Goal: Transaction & Acquisition: Register for event/course

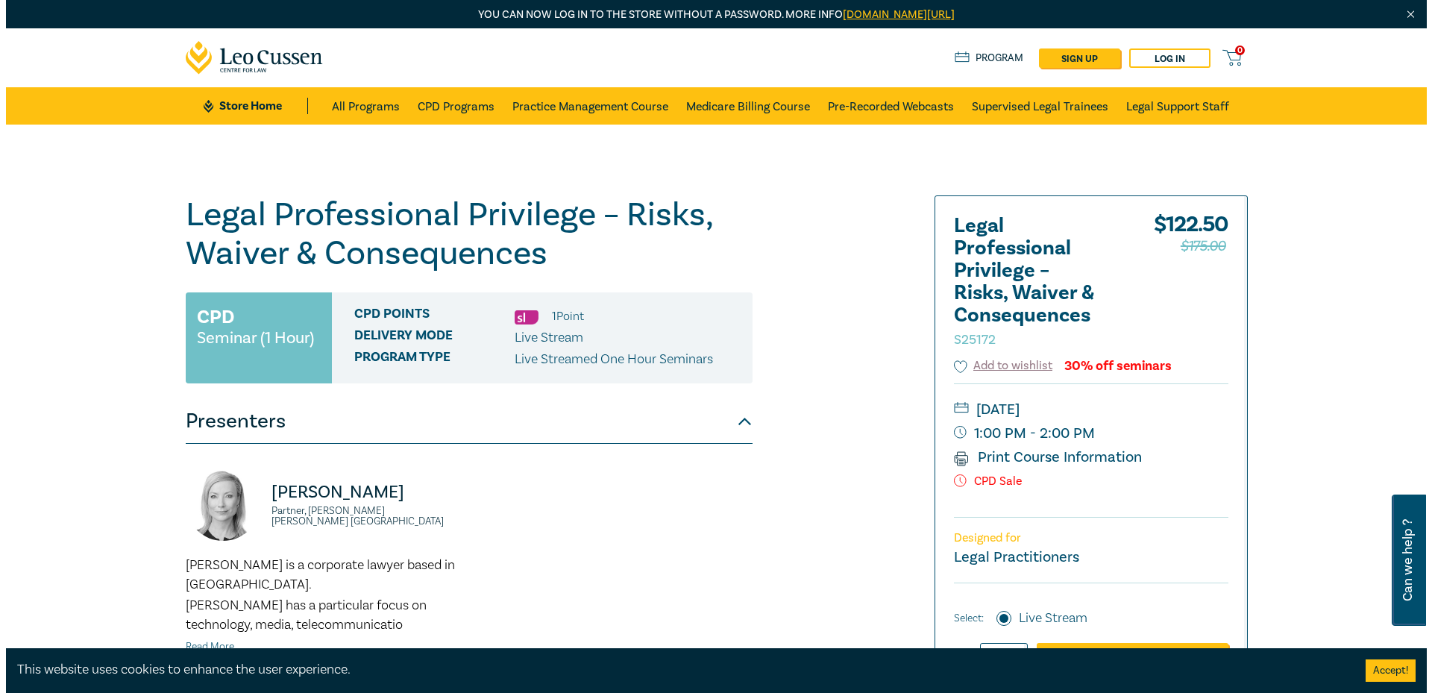
scroll to position [149, 0]
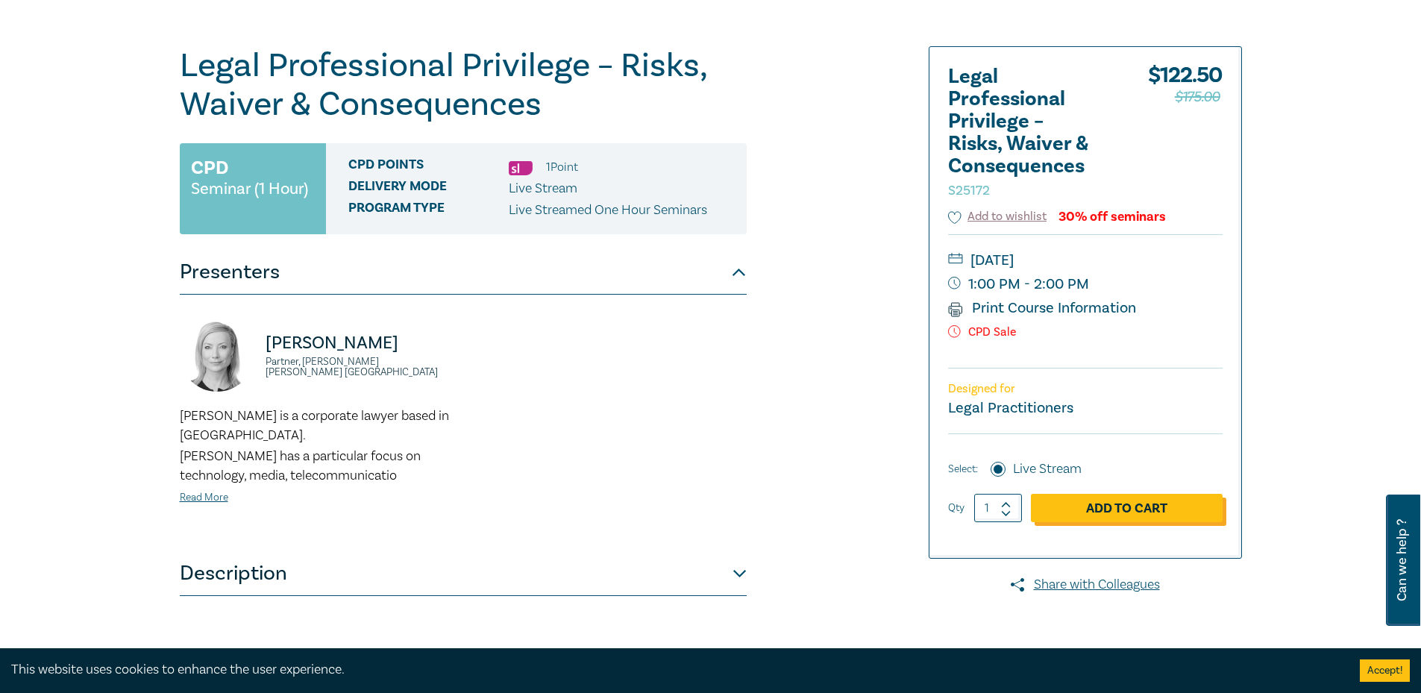
click at [1104, 513] on link "Add to Cart" at bounding box center [1127, 508] width 192 height 28
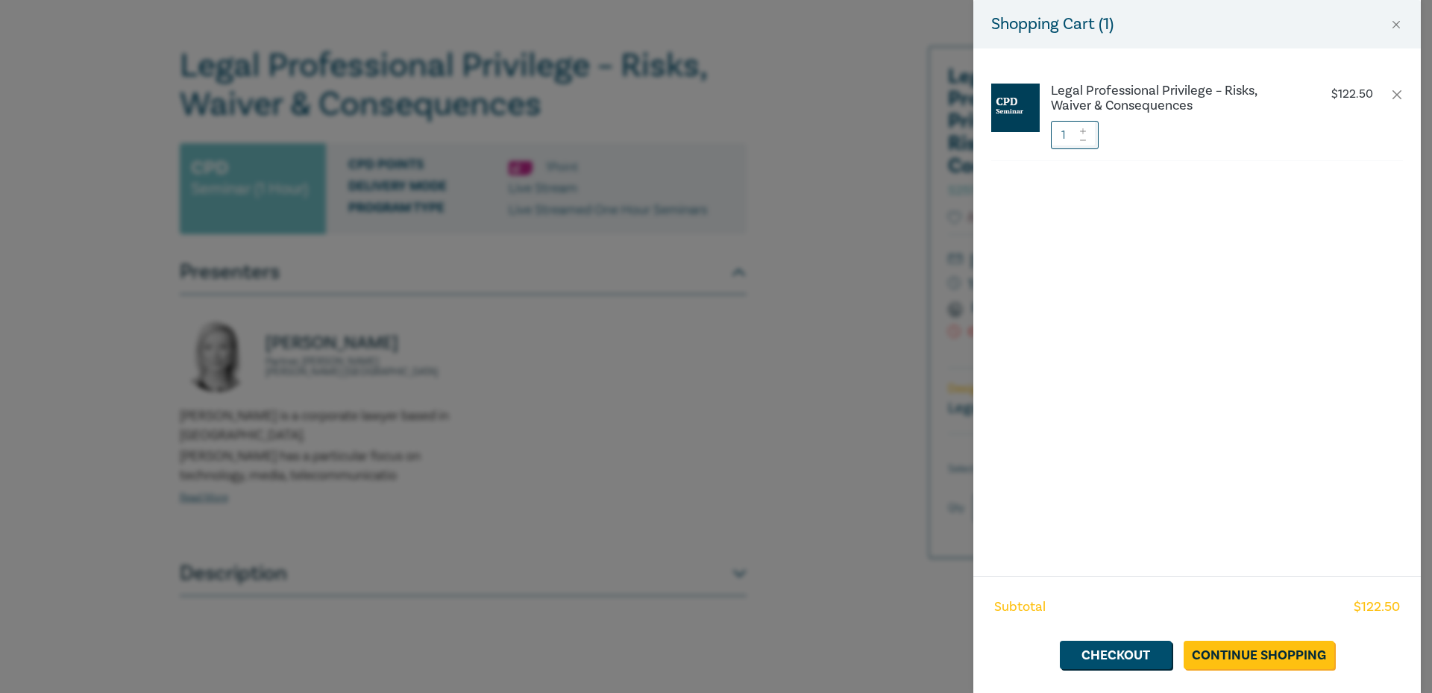
click at [1085, 132] on icon at bounding box center [1083, 131] width 10 height 6
click at [1141, 650] on link "Checkout" at bounding box center [1116, 655] width 112 height 28
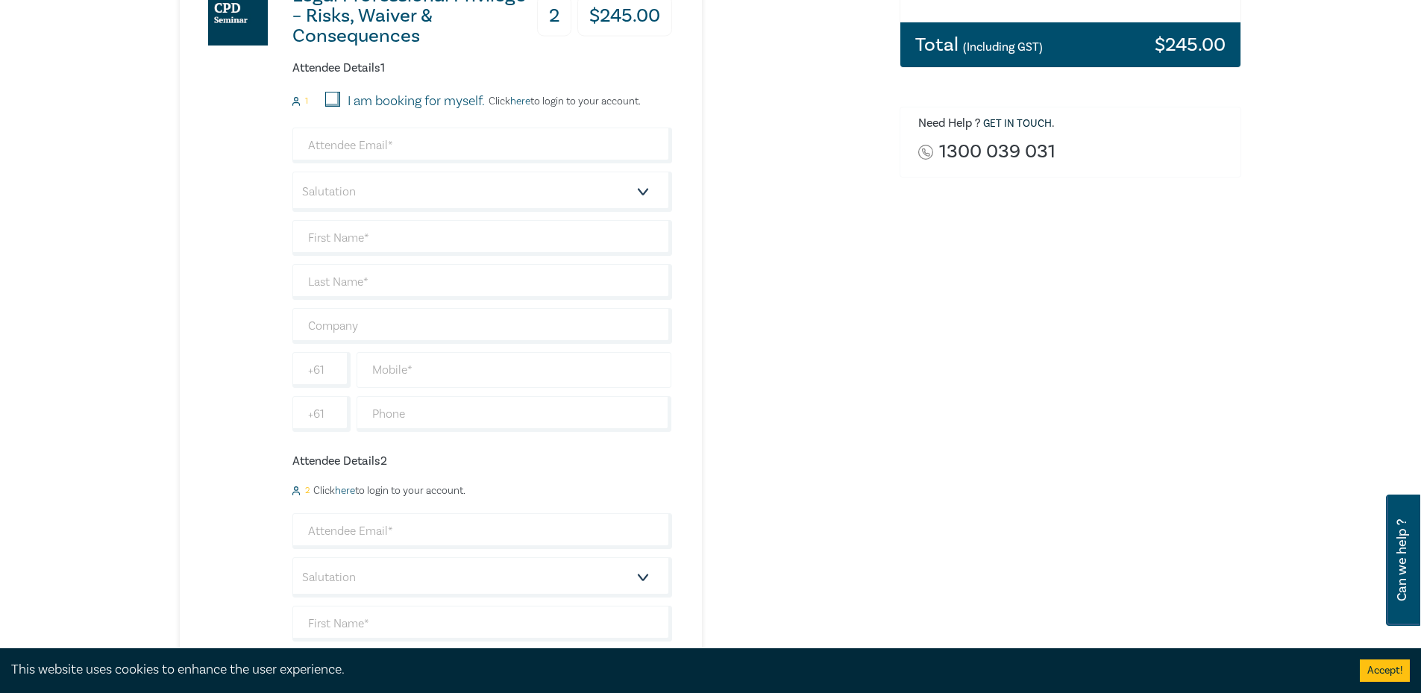
scroll to position [224, 0]
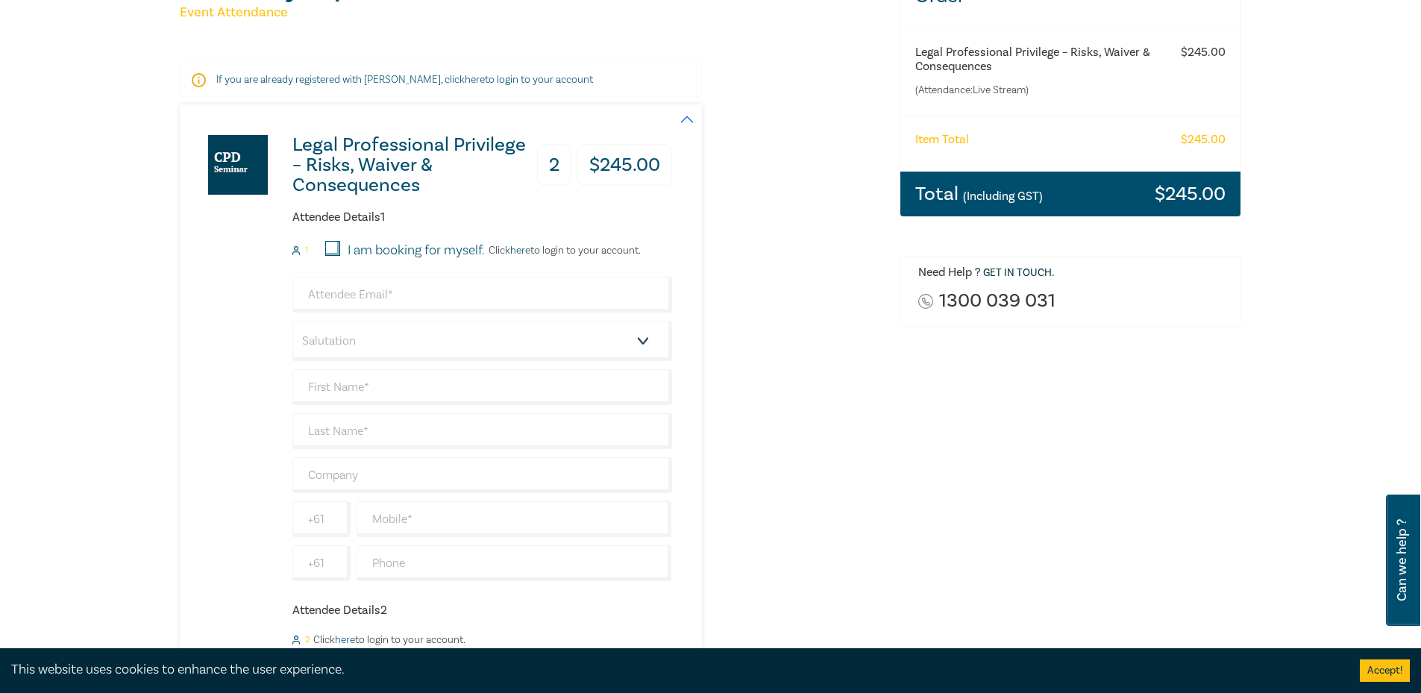
click at [335, 242] on input "I am booking for myself." at bounding box center [332, 248] width 15 height 15
checkbox input "true"
click at [380, 306] on input "email" at bounding box center [482, 295] width 380 height 36
type input "[PERSON_NAME][EMAIL_ADDRESS][PERSON_NAME][DOMAIN_NAME]"
click at [408, 386] on input "text" at bounding box center [482, 387] width 380 height 36
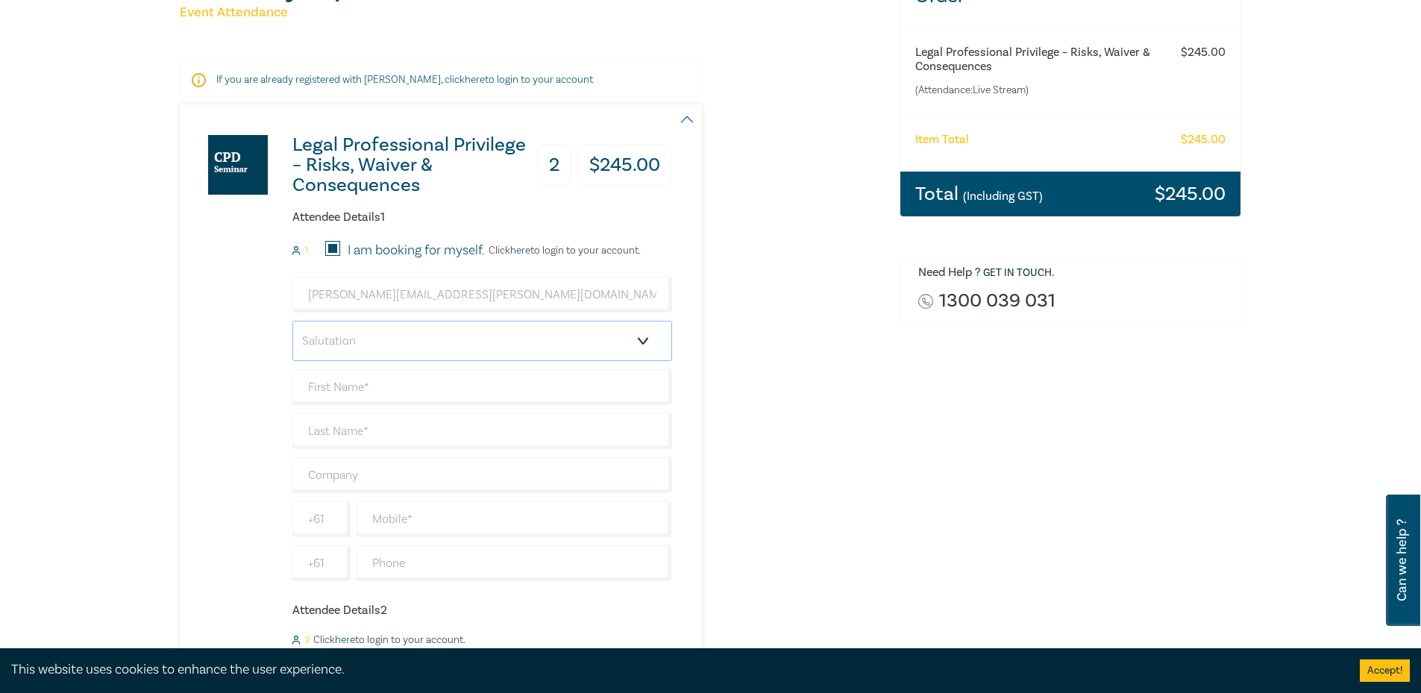
click at [398, 345] on select "Salutation Mr. Mrs. Ms. Miss Dr. Prof. Other" at bounding box center [482, 341] width 380 height 40
select select "Mr."
click at [292, 321] on select "Salutation Mr. Mrs. Ms. Miss Dr. Prof. Other" at bounding box center [482, 341] width 380 height 40
click at [386, 393] on input "text" at bounding box center [482, 387] width 380 height 36
type input "[PERSON_NAME]"
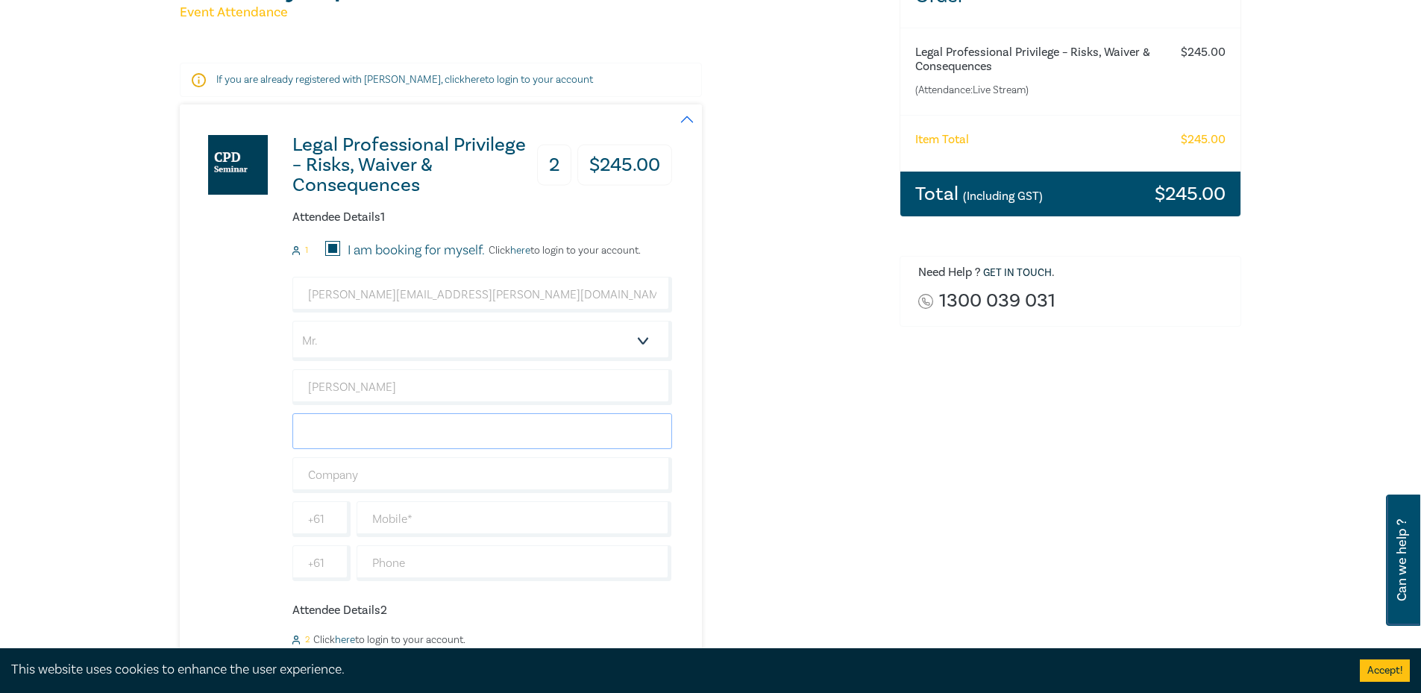
click at [437, 436] on input "text" at bounding box center [482, 431] width 380 height 36
type input "Dilges"
click at [438, 474] on input "text" at bounding box center [482, 475] width 380 height 36
type input "CLH Lawyers"
click at [443, 524] on input "text" at bounding box center [513, 519] width 315 height 36
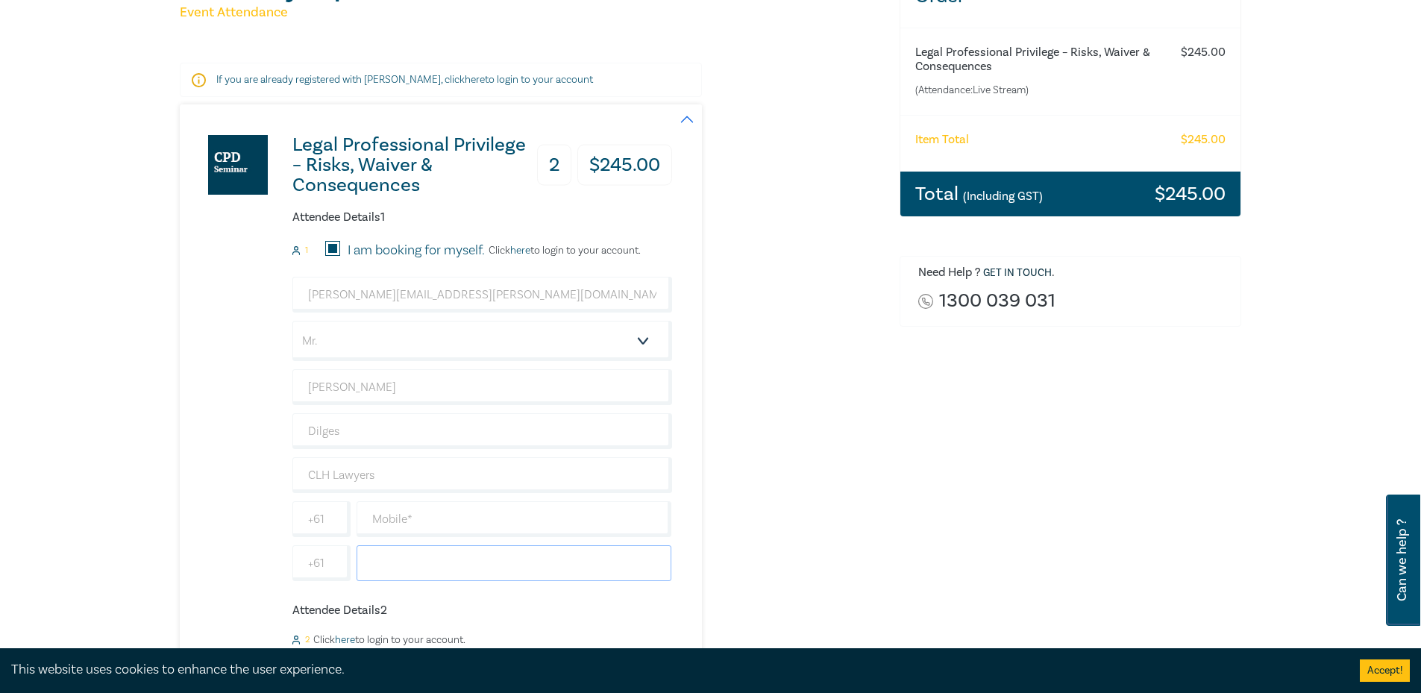
click at [428, 561] on input "text" at bounding box center [513, 563] width 315 height 36
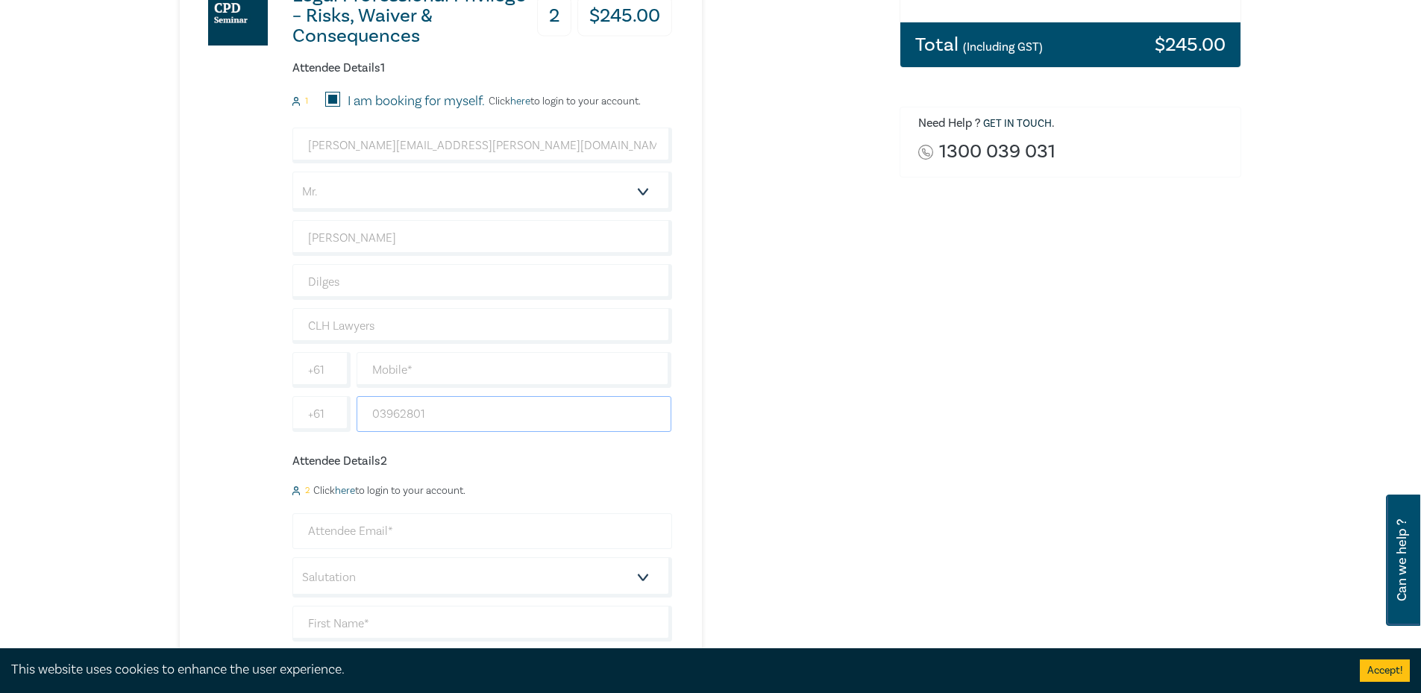
type input "03962801"
click at [415, 524] on input "email" at bounding box center [482, 531] width 380 height 36
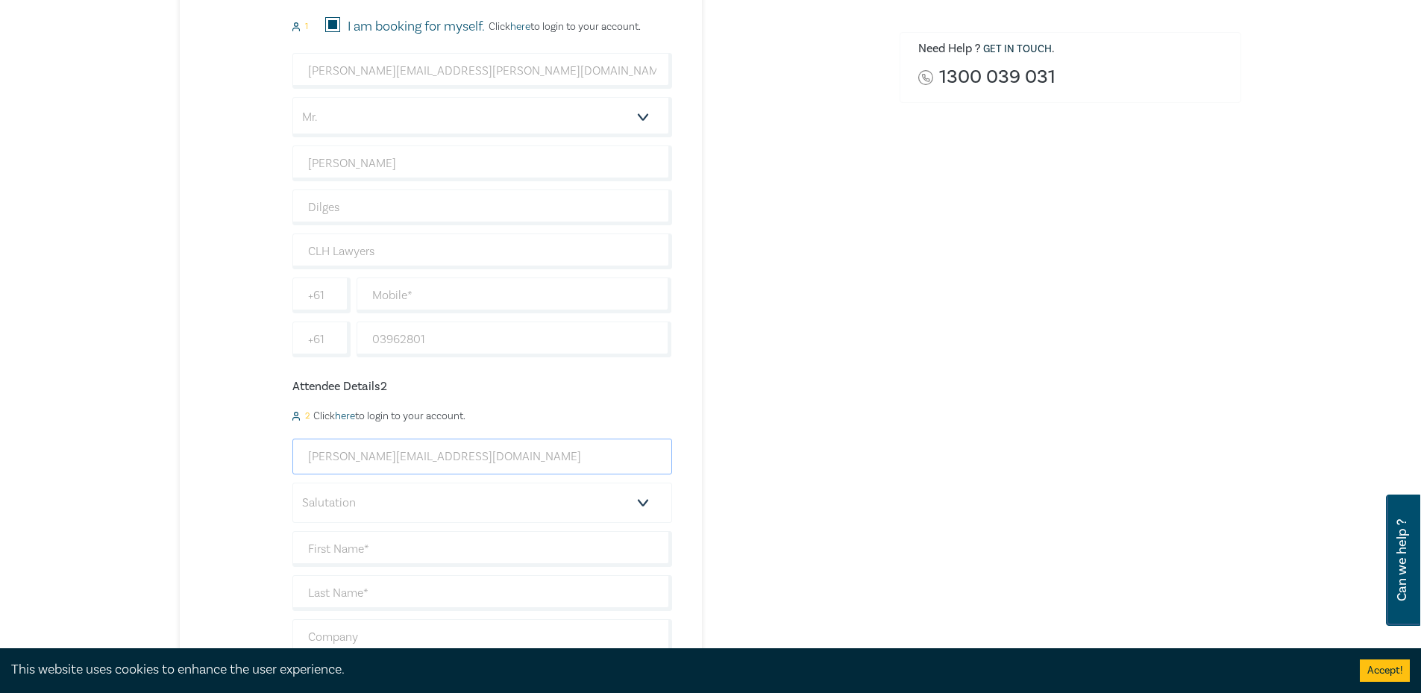
type input "[PERSON_NAME][EMAIL_ADDRESS][DOMAIN_NAME]"
click at [393, 503] on select "Salutation Mr. Mrs. Ms. Miss Dr. Prof. Other" at bounding box center [482, 503] width 380 height 40
select select "Ms."
click at [292, 483] on select "Salutation Mr. Mrs. Ms. Miss Dr. Prof. Other" at bounding box center [482, 503] width 380 height 40
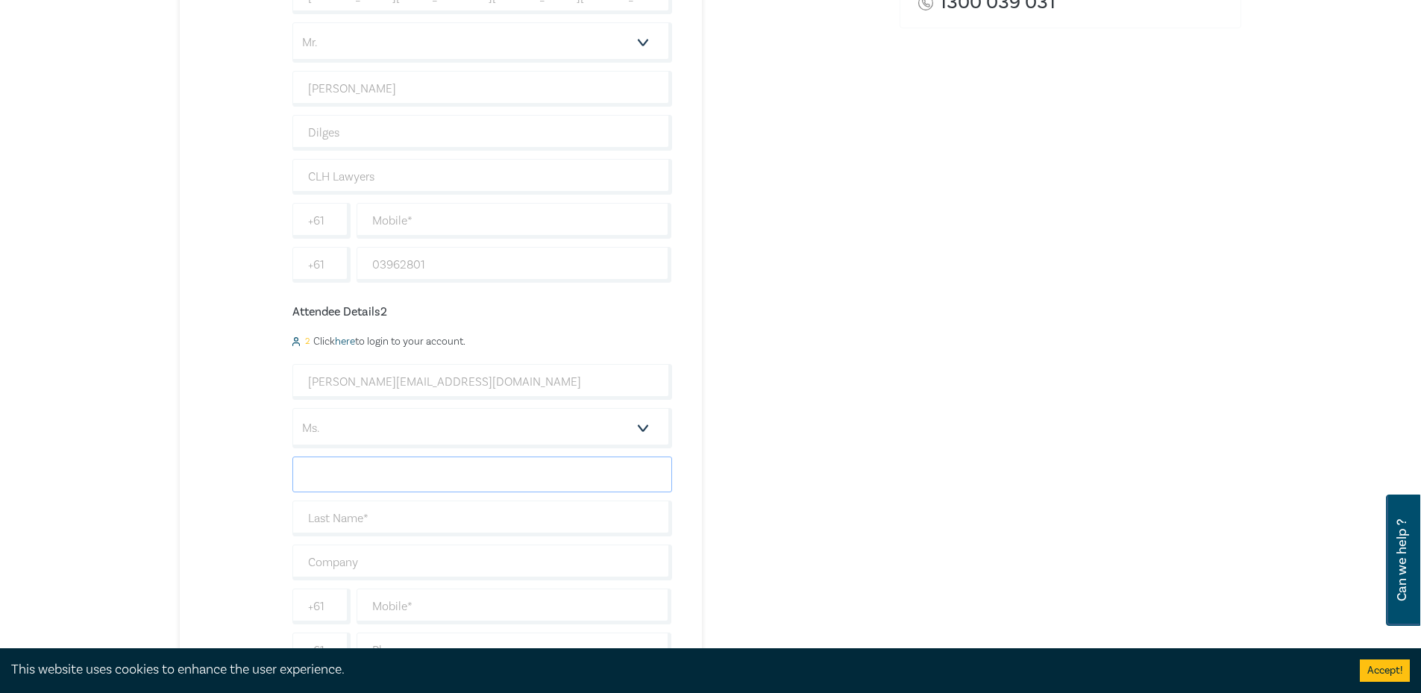
click at [394, 469] on input "text" at bounding box center [482, 474] width 380 height 36
type input "[PERSON_NAME]"
type input "Horwood"
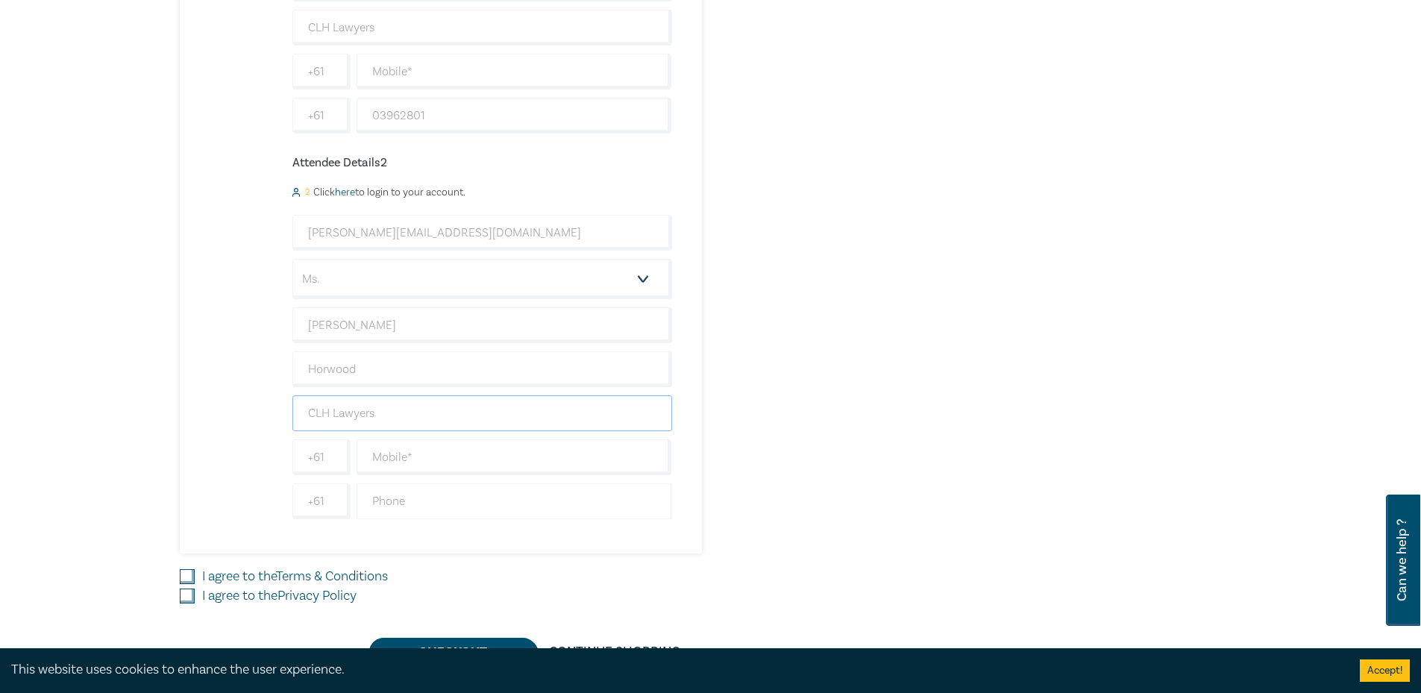
type input "CLH Lawyers"
click at [417, 503] on input "text" at bounding box center [513, 501] width 315 height 36
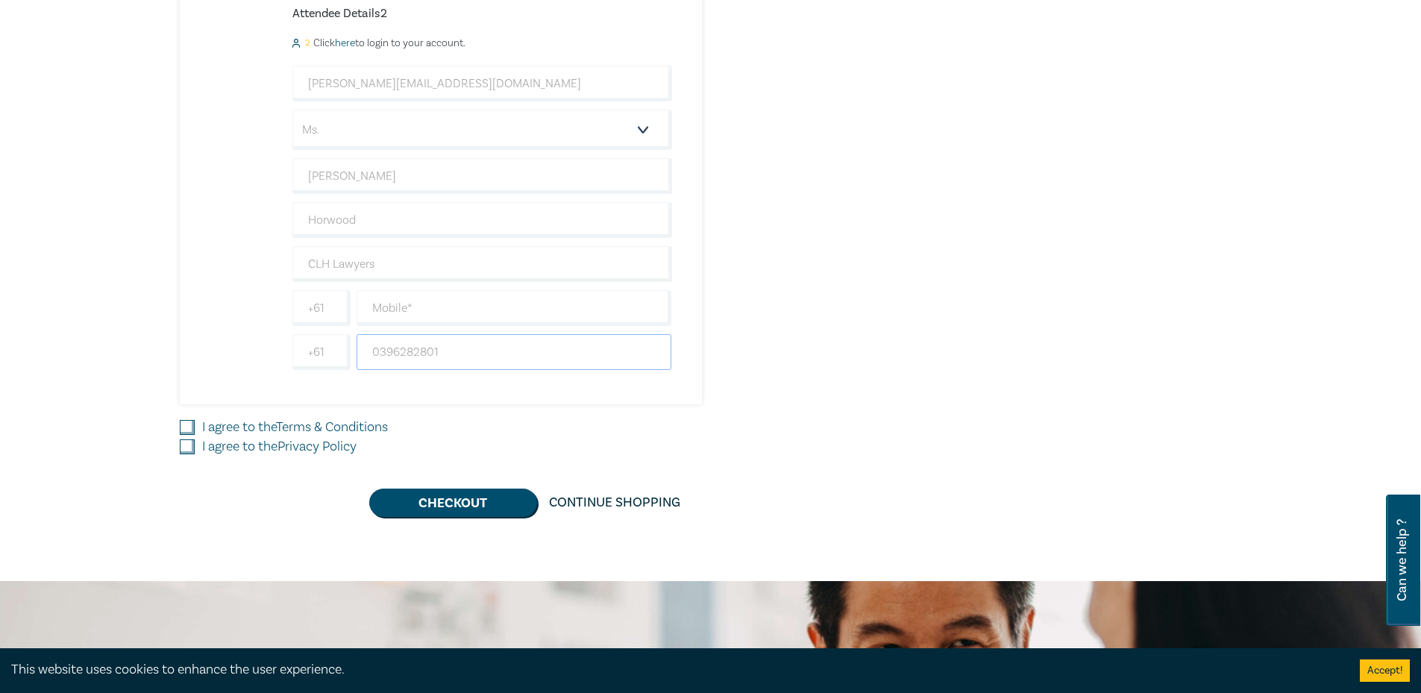
scroll to position [895, 0]
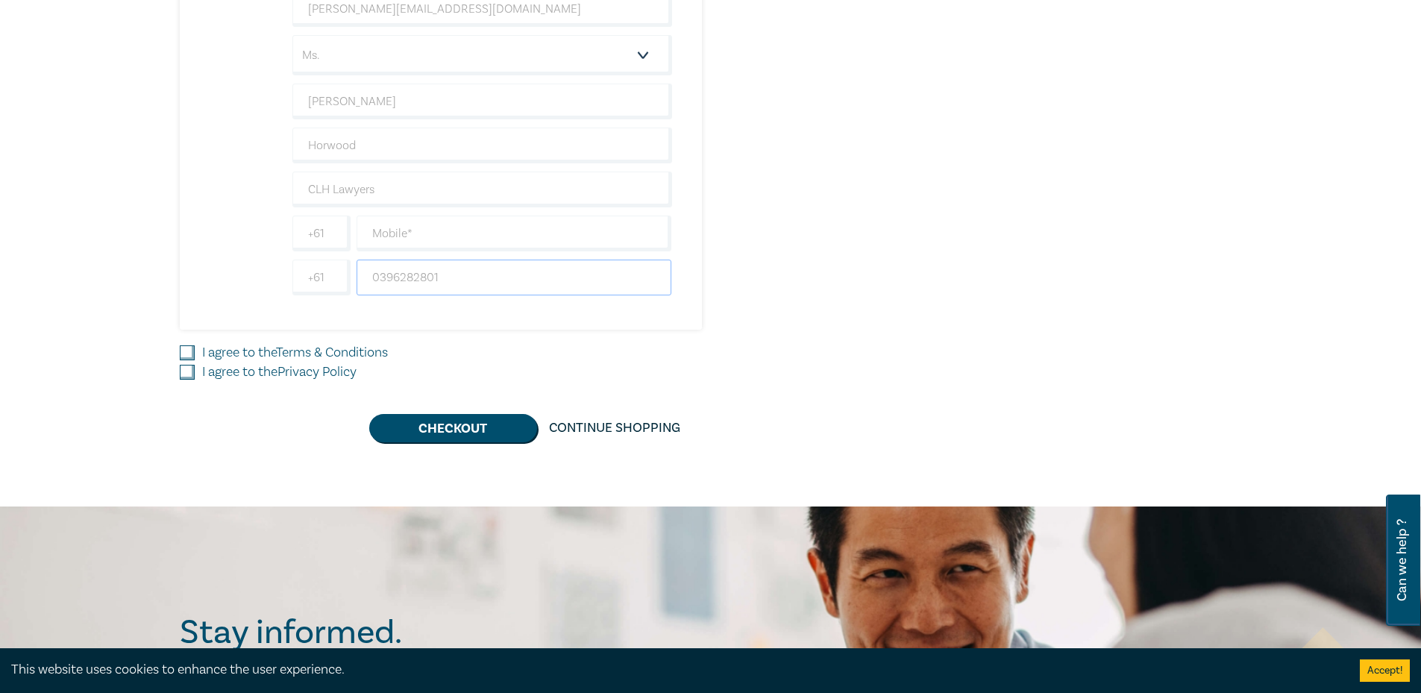
type input "0396282801"
click at [182, 348] on input "I agree to the Terms & Conditions" at bounding box center [187, 352] width 15 height 15
checkbox input "true"
click at [194, 375] on input "I agree to the Privacy Policy" at bounding box center [187, 372] width 15 height 15
checkbox input "true"
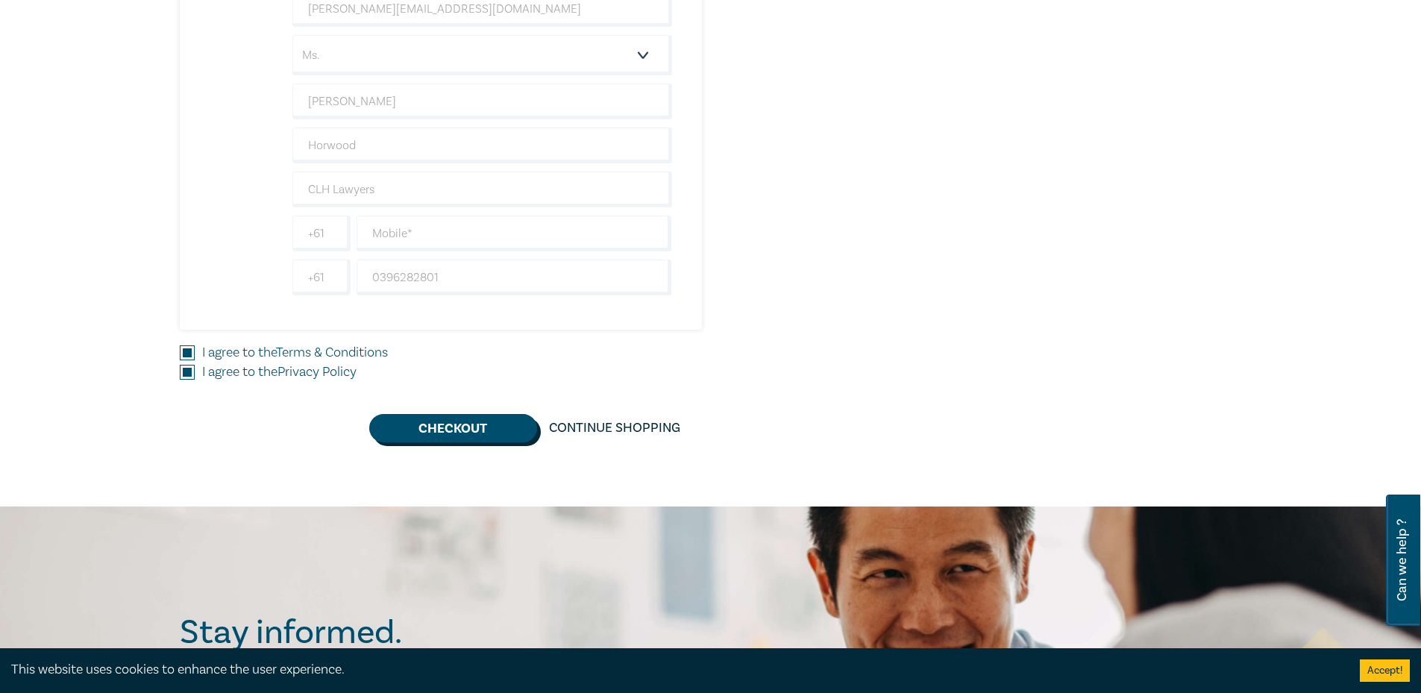
click at [465, 435] on button "Checkout" at bounding box center [453, 428] width 168 height 28
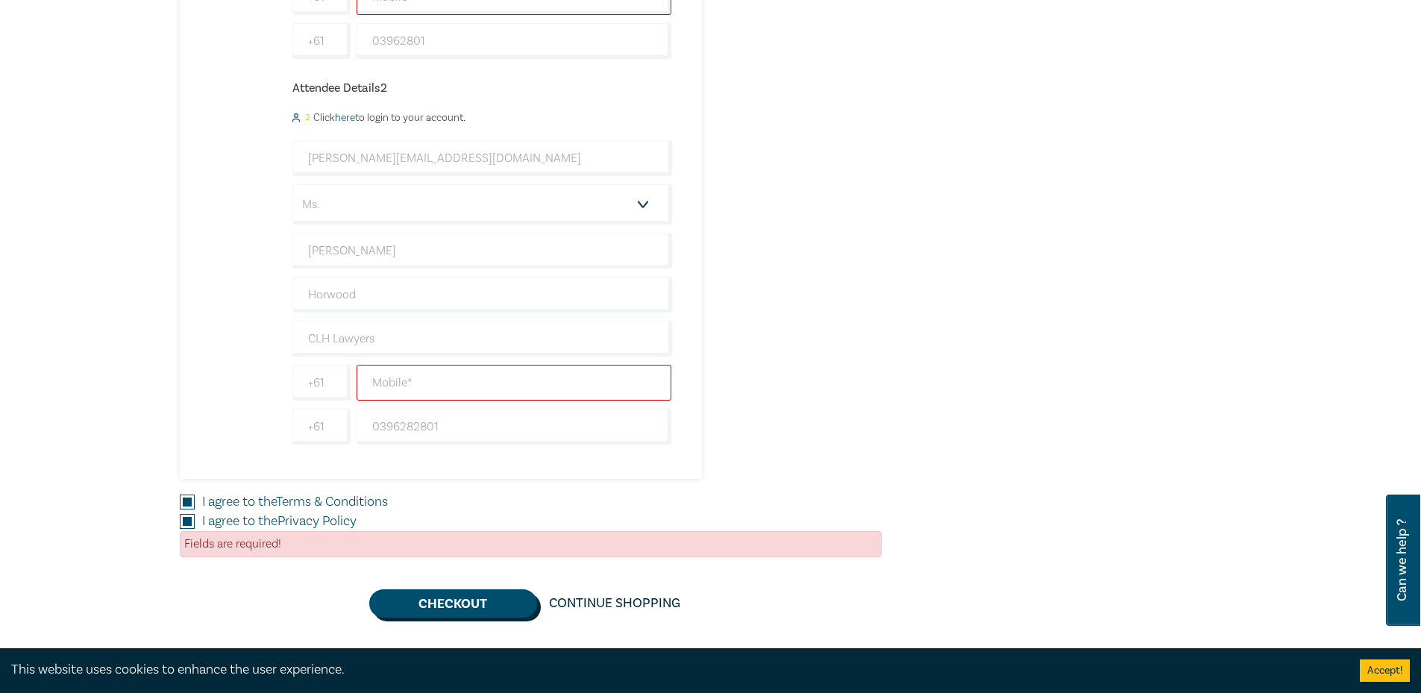
scroll to position [671, 0]
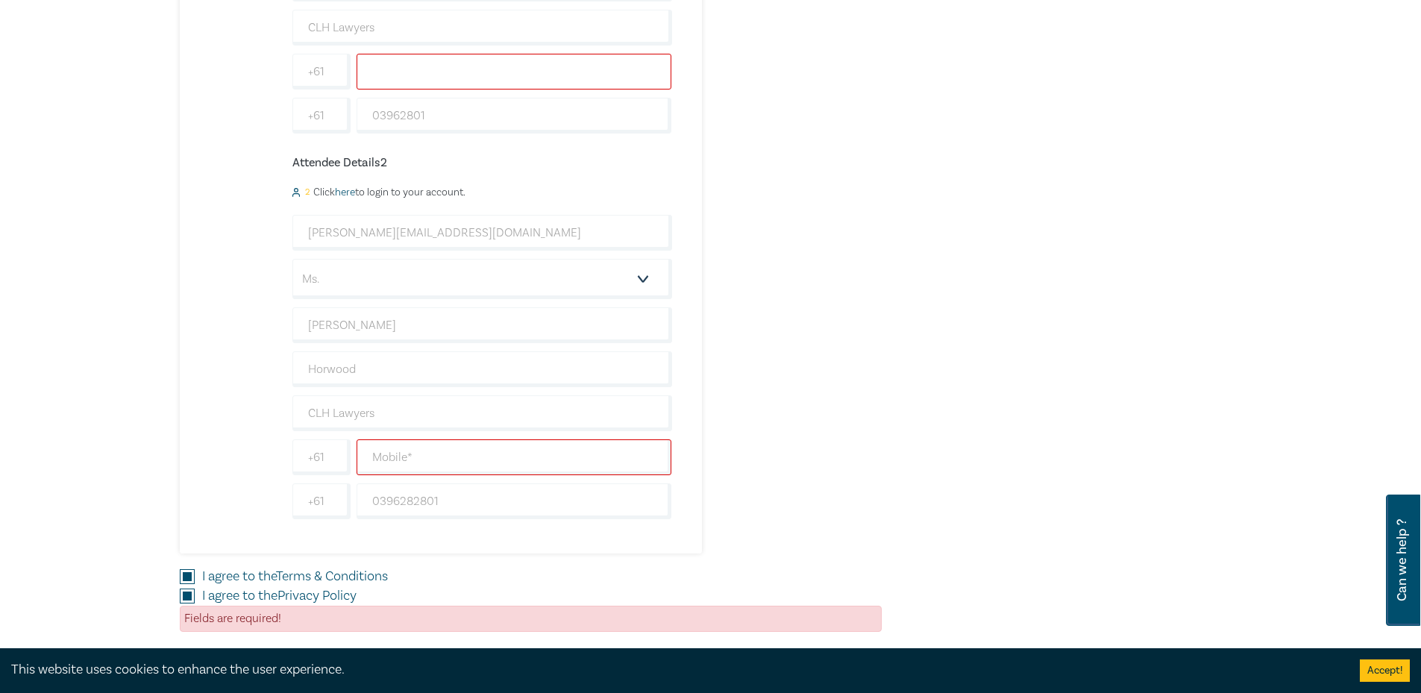
click at [409, 78] on input "text" at bounding box center [513, 72] width 315 height 36
type input "0404168951"
click at [444, 111] on input "03962801" at bounding box center [513, 116] width 315 height 36
type input "0"
type input "96282801"
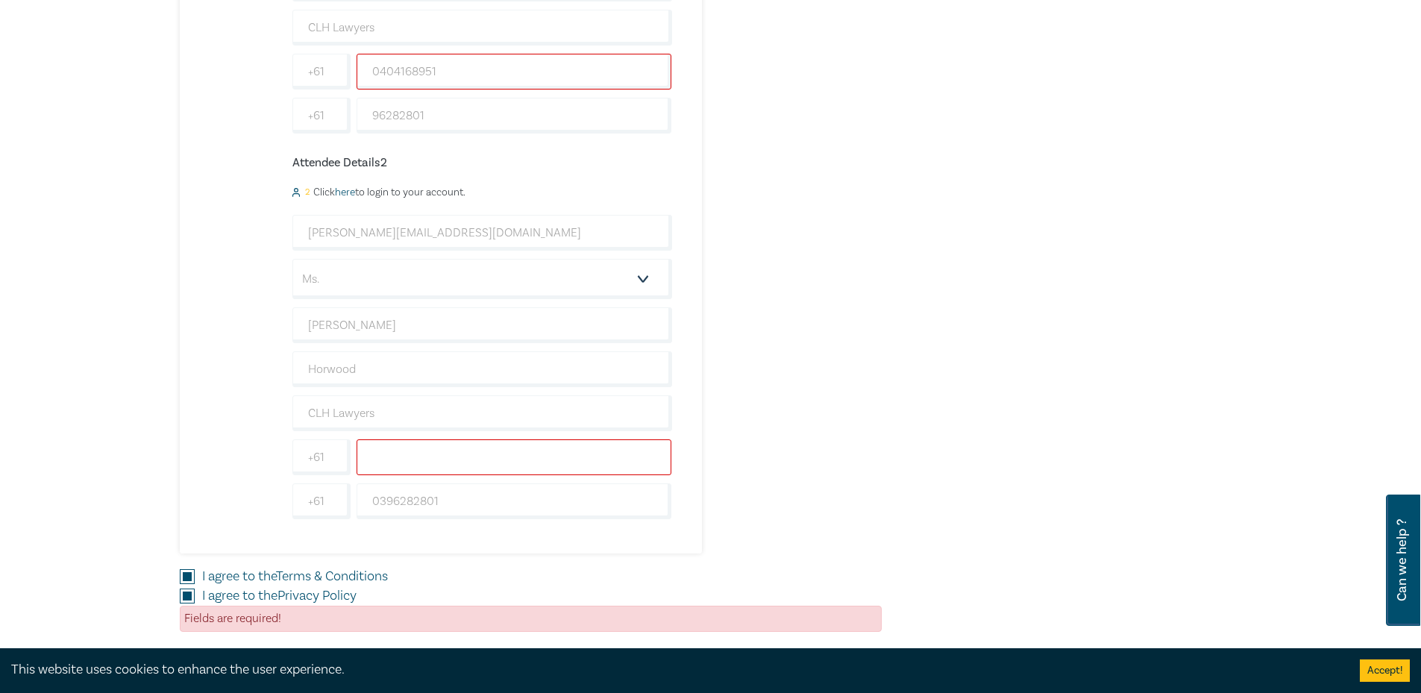
click at [450, 459] on input "text" at bounding box center [513, 457] width 315 height 36
type input "0402782776"
click at [445, 492] on input "0396282801" at bounding box center [513, 501] width 315 height 36
type input "0"
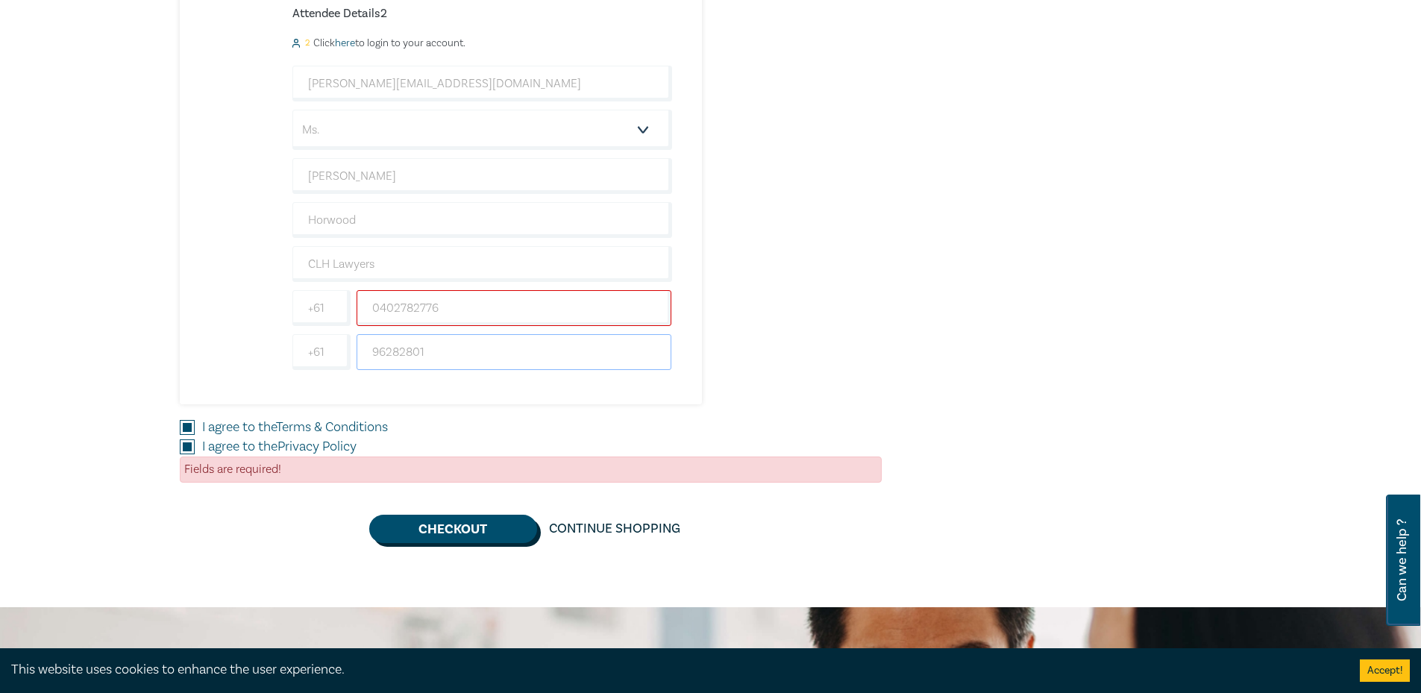
type input "96282801"
click at [476, 530] on button "Checkout" at bounding box center [453, 529] width 168 height 28
